Goal: Task Accomplishment & Management: Complete application form

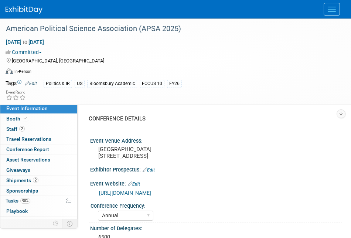
select select "Annual"
select select "Level 2"
select select "In-Person Booth"
select select "Politics & International Relations"
select select "Bloomsbury Academic"
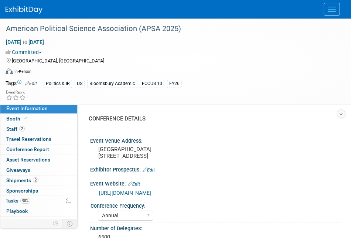
select select "[PERSON_NAME]"
select select "Networking/Commissioning"
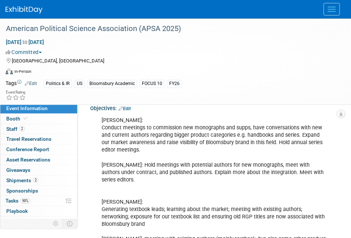
scroll to position [776, 0]
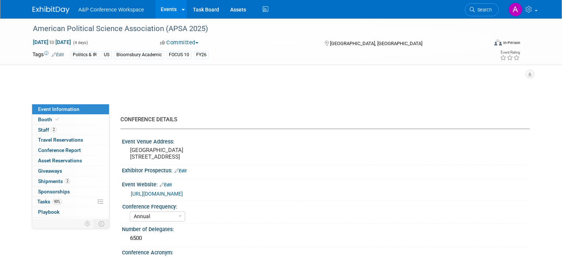
select select "Annual"
select select "Level 2"
select select "In-Person Booth"
select select "Politics & International Relations"
select select "Bloomsbury Academic"
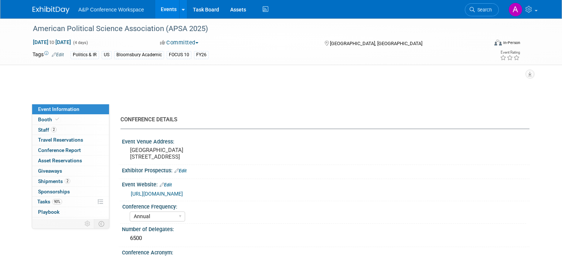
select select "[PERSON_NAME]"
select select "Networking/Commissioning"
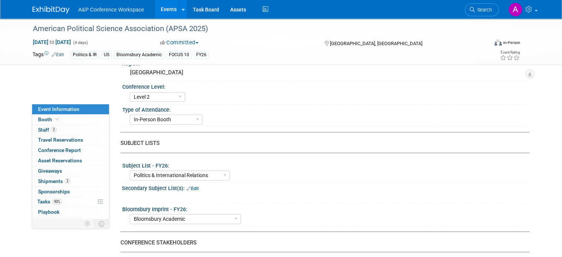
scroll to position [296, 0]
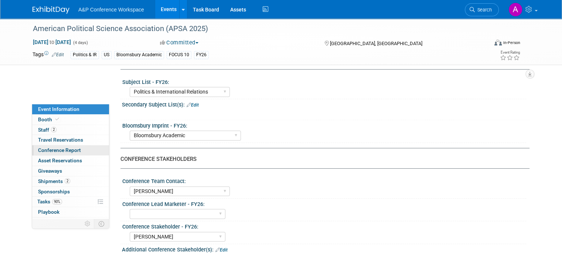
click at [56, 151] on span "Conference Report" at bounding box center [59, 150] width 43 height 6
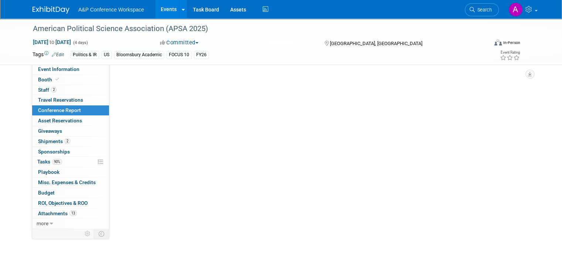
scroll to position [0, 0]
select select "NO"
select select "YES"
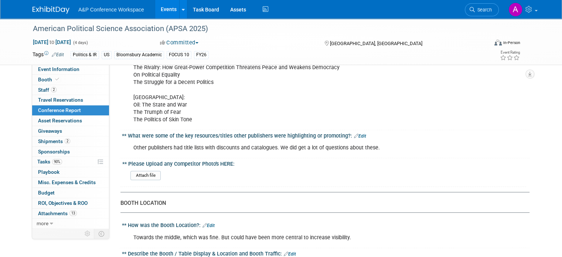
scroll to position [665, 0]
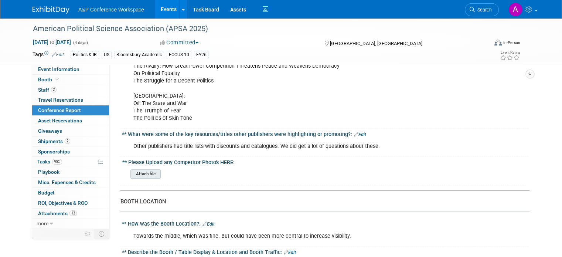
click at [141, 170] on input "file" at bounding box center [110, 174] width 100 height 8
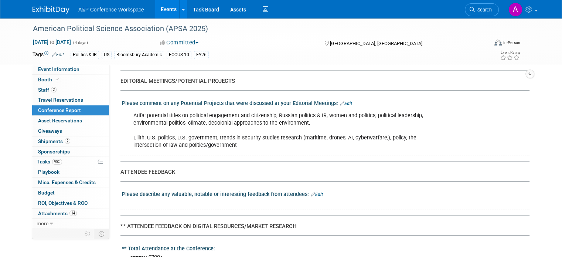
scroll to position [1177, 0]
click at [341, 101] on link "Edit" at bounding box center [346, 103] width 12 height 5
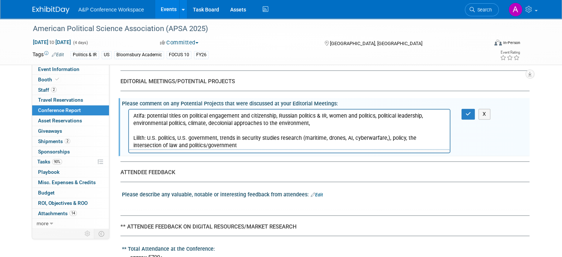
scroll to position [0, 0]
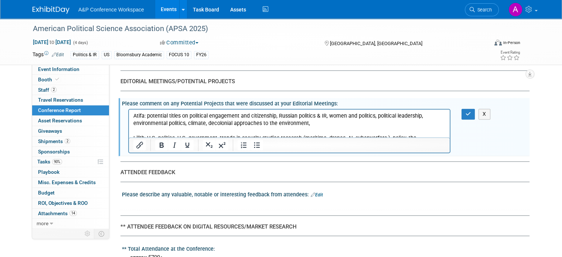
click at [283, 122] on p "Atifa: potential titles on political engagement and citizenship, Russian politi…" at bounding box center [289, 130] width 312 height 37
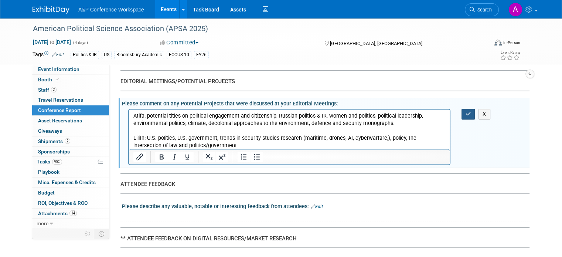
click at [471, 111] on icon "button" at bounding box center [468, 113] width 6 height 5
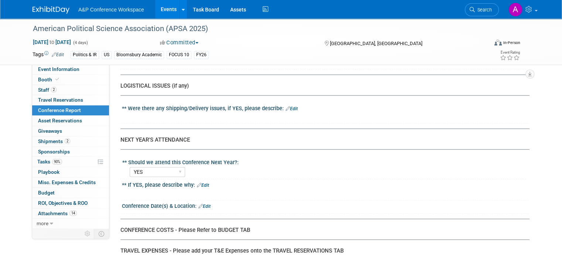
scroll to position [1657, 0]
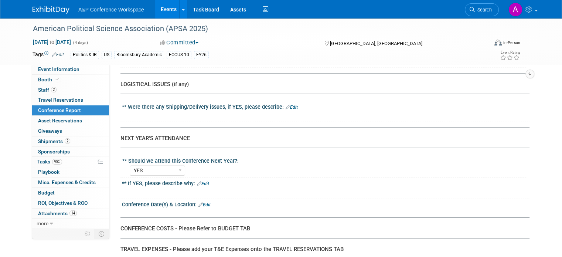
click at [289, 105] on link "Edit" at bounding box center [292, 107] width 12 height 5
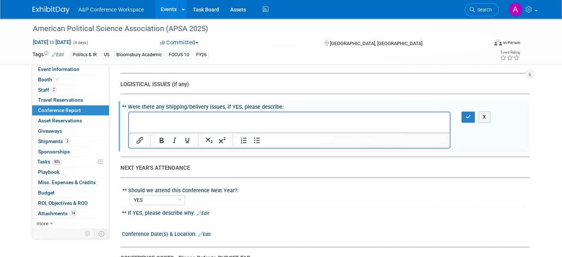
scroll to position [0, 0]
click at [468, 112] on button "button" at bounding box center [468, 117] width 14 height 11
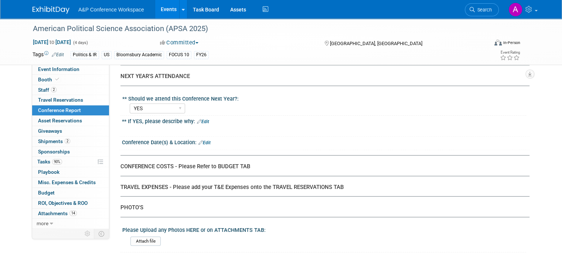
scroll to position [1731, 0]
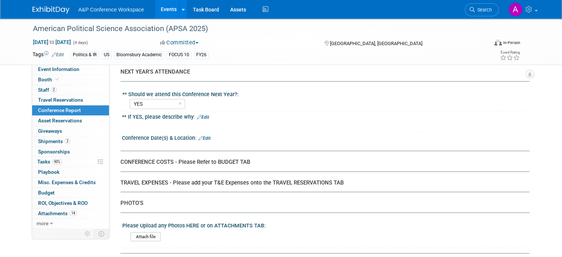
click at [202, 136] on link "Edit" at bounding box center [204, 138] width 12 height 5
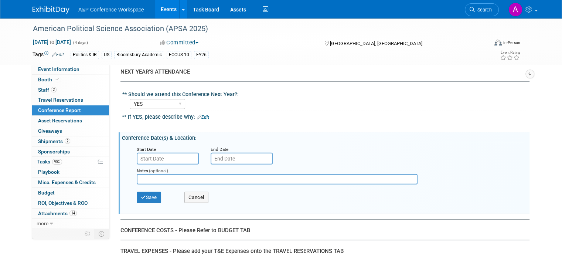
drag, startPoint x: 176, startPoint y: 167, endPoint x: 189, endPoint y: 167, distance: 13.3
click at [176, 174] on input "text" at bounding box center [277, 179] width 281 height 10
click at [179, 153] on input "text" at bounding box center [168, 159] width 62 height 12
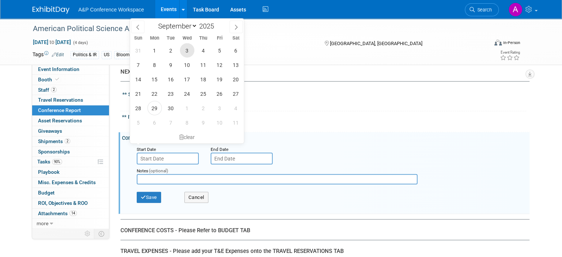
click at [184, 47] on span "3" at bounding box center [187, 50] width 14 height 14
type input "Sep 3, 2025"
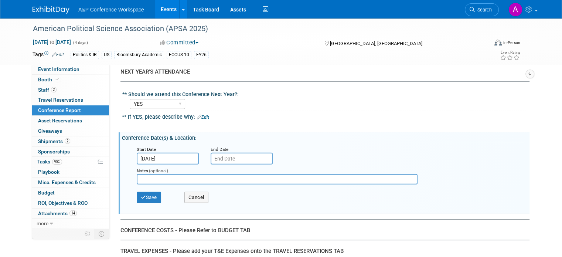
click at [233, 153] on input "text" at bounding box center [242, 159] width 62 height 12
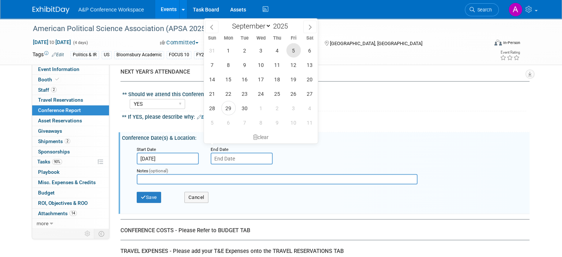
click at [297, 50] on span "5" at bounding box center [293, 50] width 14 height 14
type input "Sep 5, 2025"
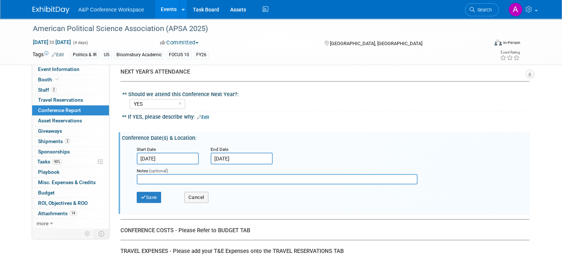
click at [203, 174] on input "text" at bounding box center [277, 179] width 281 height 10
type input "Boston, MA"
click at [139, 192] on button "Save" at bounding box center [149, 197] width 24 height 11
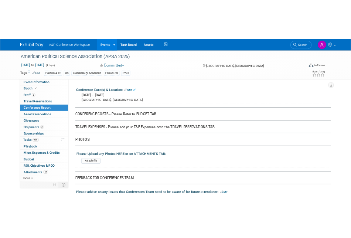
scroll to position [1805, 0]
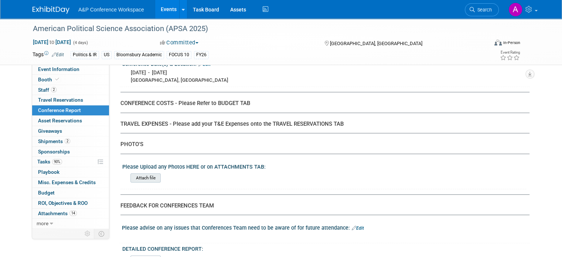
click at [145, 174] on input "file" at bounding box center [110, 178] width 100 height 8
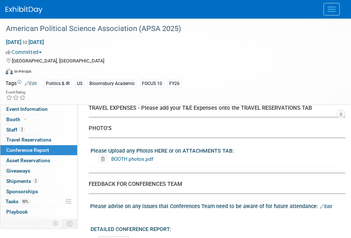
scroll to position [2052, 0]
